Goal: Find specific page/section: Find specific page/section

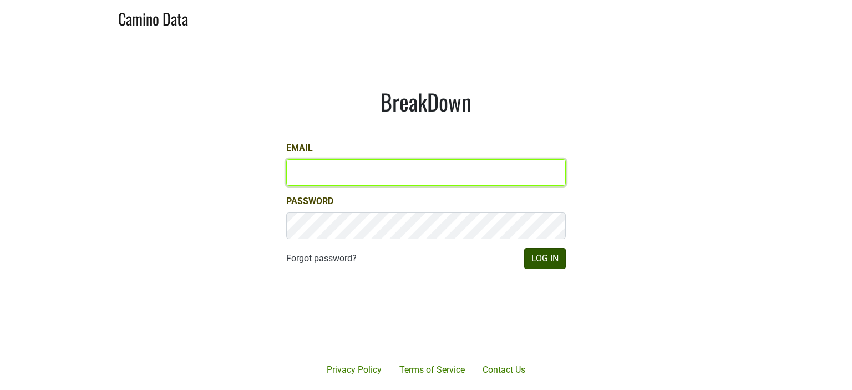
type input "hilary@emeritusvineyards.com"
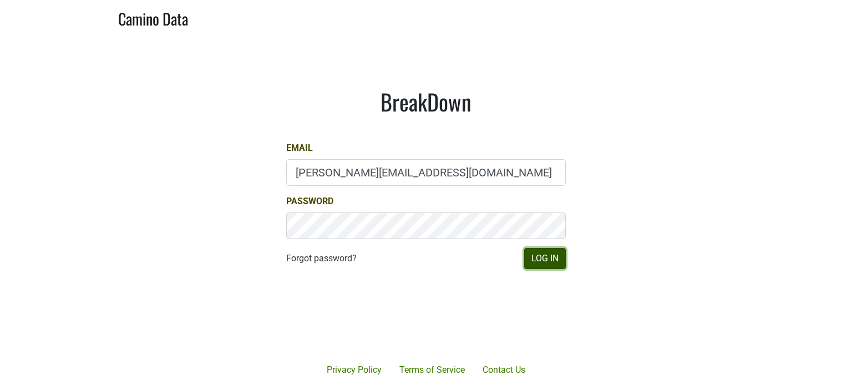
click at [547, 261] on button "Log In" at bounding box center [545, 258] width 42 height 21
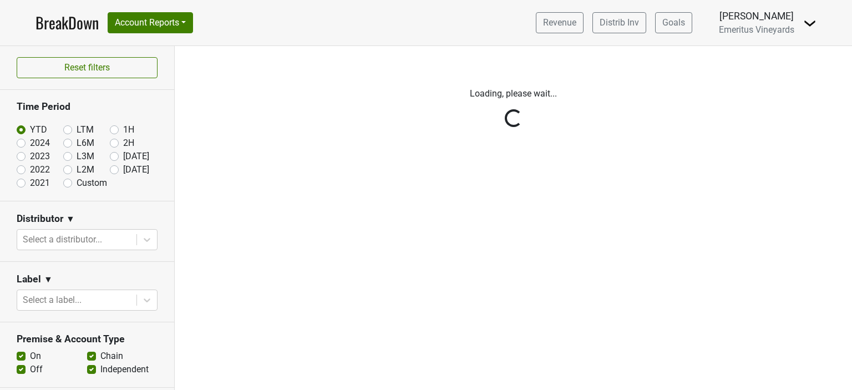
click at [23, 144] on div "Reset filters Time Period YTD LTM 1H 2024 L6M 2H 2023 L3M [DATE] '25 2022 L2M A…" at bounding box center [87, 218] width 175 height 344
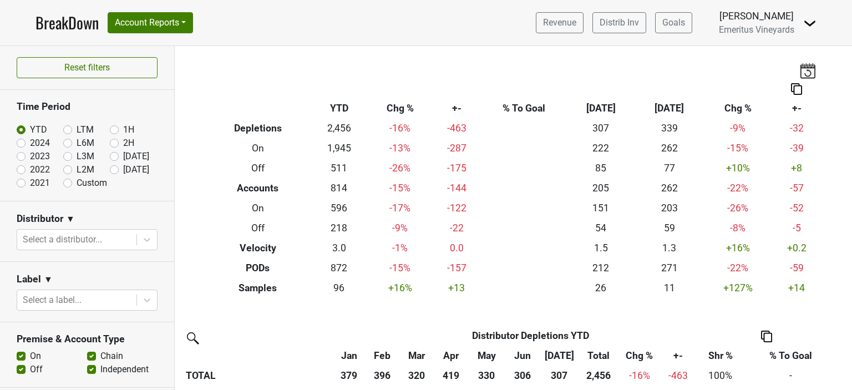
click at [30, 144] on label "2024" at bounding box center [40, 142] width 20 height 13
click at [23, 144] on input "2024" at bounding box center [39, 141] width 44 height 11
radio input "true"
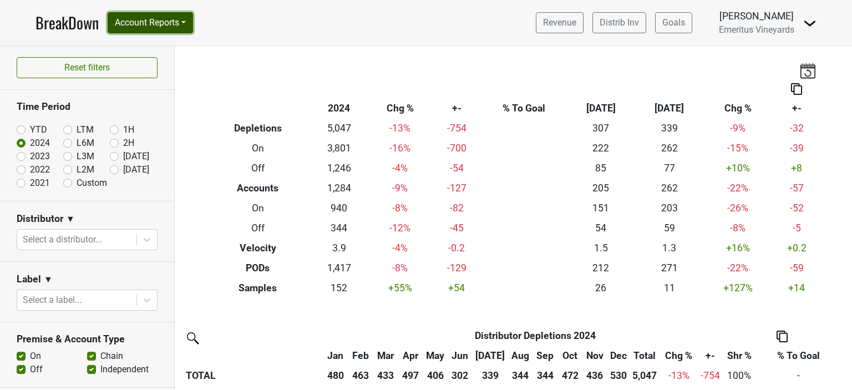
click at [145, 23] on button "Account Reports" at bounding box center [150, 22] width 85 height 21
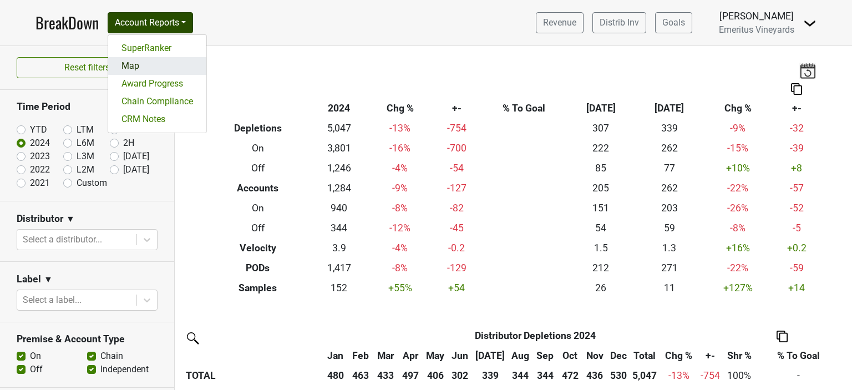
click at [129, 62] on link "Map" at bounding box center [157, 66] width 98 height 18
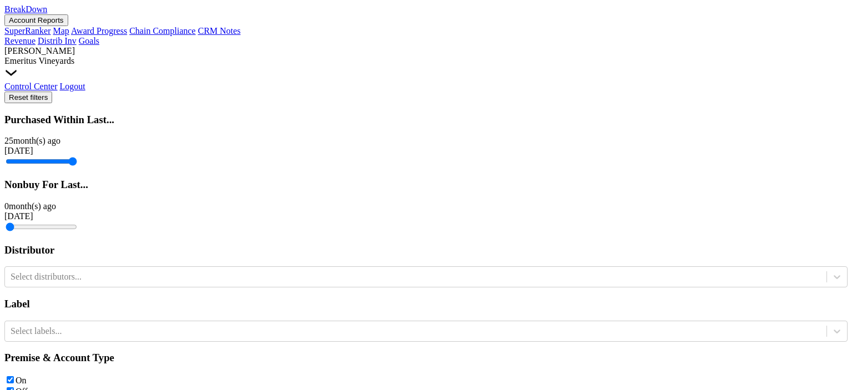
click at [21, 157] on input "range" at bounding box center [42, 161] width 72 height 9
click at [68, 26] on button "Account Reports" at bounding box center [36, 20] width 64 height 12
click at [232, 26] on nav "BreakDown Account Reports SuperRanker Map Award Progress Chain Compliance CRM N…" at bounding box center [425, 47] width 843 height 87
click at [47, 14] on link "BreakDown" at bounding box center [25, 8] width 43 height 9
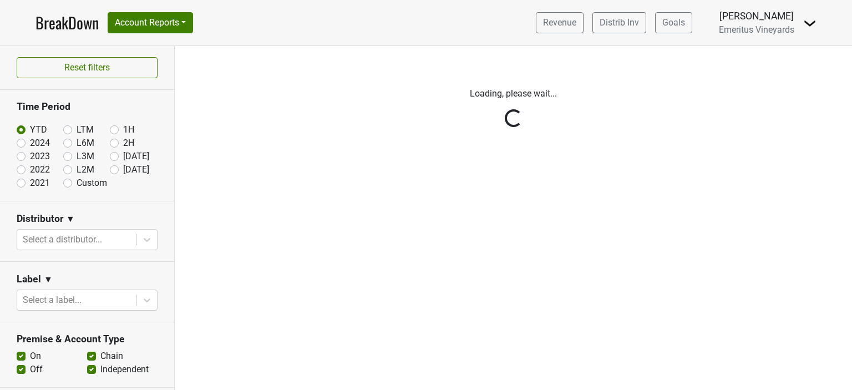
click at [20, 142] on div "Reset filters Time Period YTD LTM 1H 2024 L6M 2H 2023 L3M [DATE] '25 2022 L2M A…" at bounding box center [87, 218] width 175 height 344
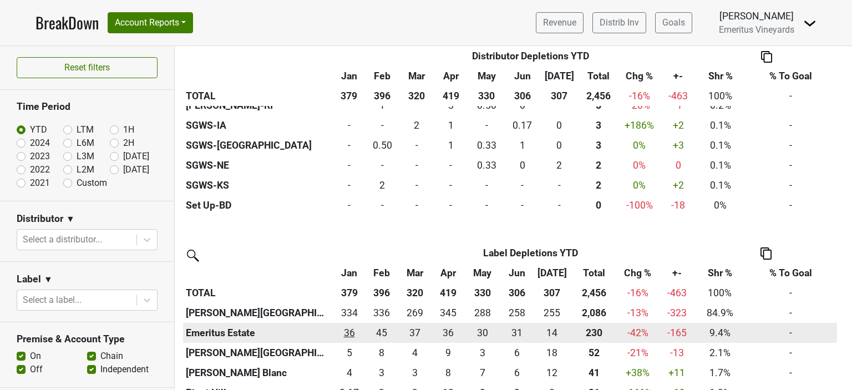
scroll to position [870, 0]
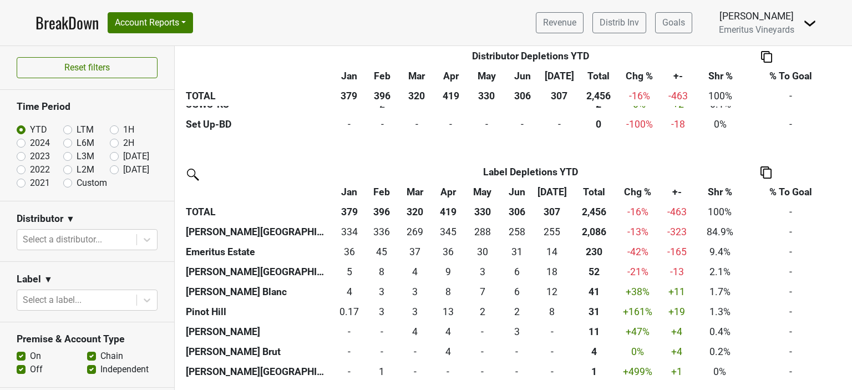
click at [30, 141] on label "2024" at bounding box center [40, 142] width 20 height 13
click at [20, 141] on input "2024" at bounding box center [39, 141] width 44 height 11
radio input "true"
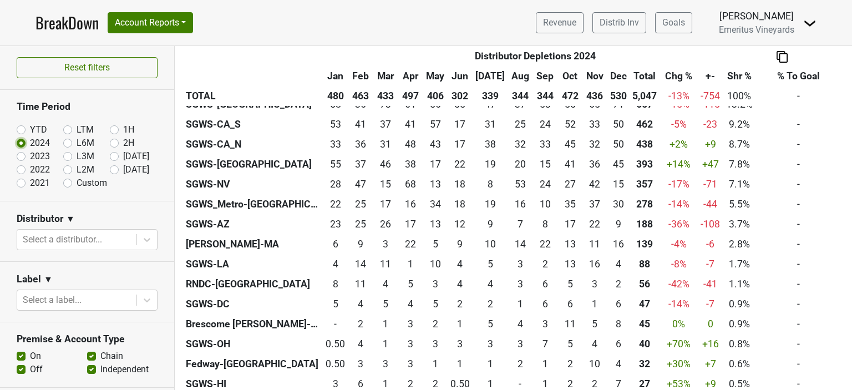
scroll to position [333, 0]
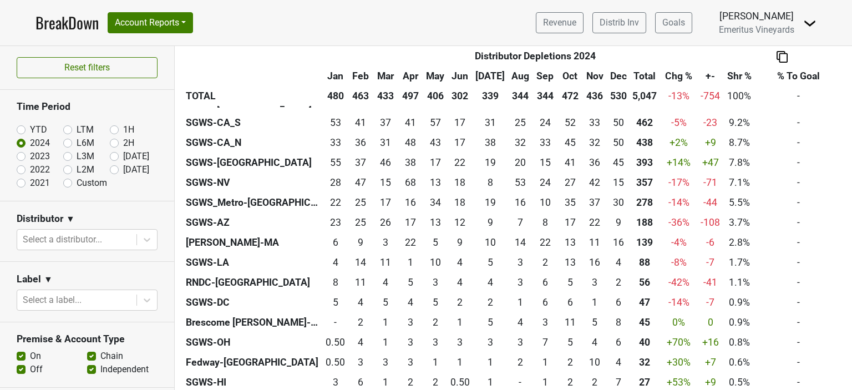
click at [641, 75] on th "Total" at bounding box center [644, 76] width 30 height 20
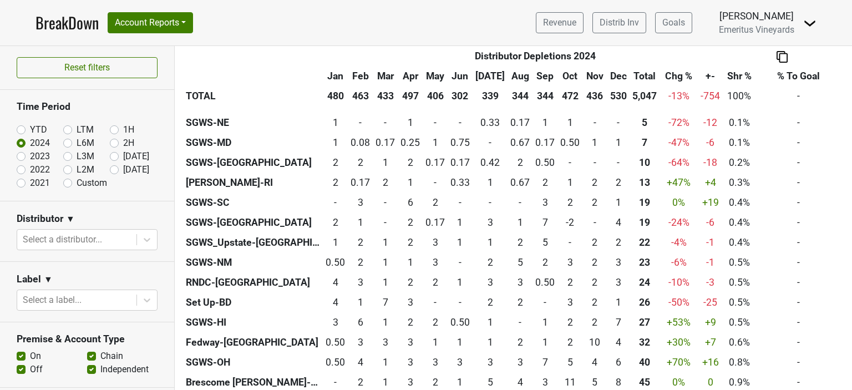
click at [641, 75] on th "Total" at bounding box center [644, 76] width 30 height 20
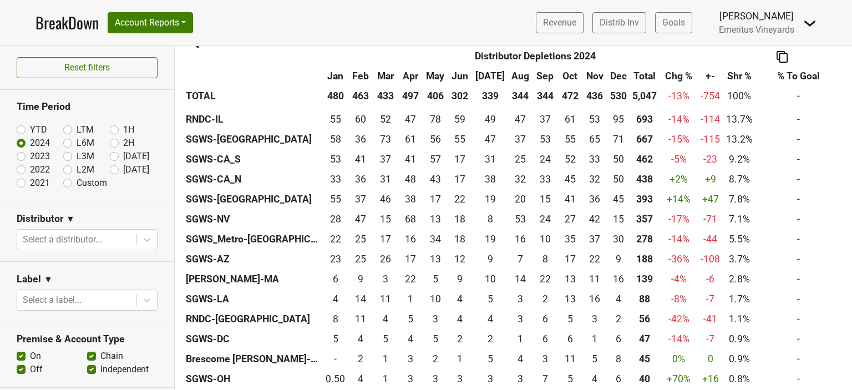
scroll to position [277, 0]
